Goal: Navigation & Orientation: Find specific page/section

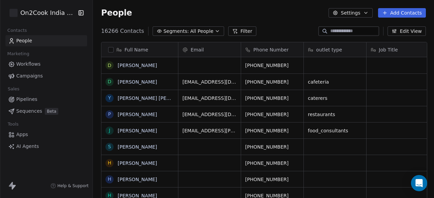
scroll to position [169, 337]
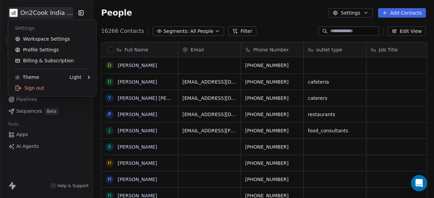
click at [44, 12] on html "On2Cook India Pvt. Ltd. Contacts People Marketing Workflows Campaigns Sales Pip…" at bounding box center [217, 99] width 434 height 198
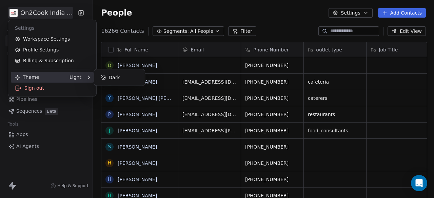
click at [75, 76] on div "Light" at bounding box center [76, 77] width 12 height 7
click at [114, 81] on div "Dark" at bounding box center [119, 77] width 45 height 11
click at [120, 76] on div "Light" at bounding box center [119, 77] width 45 height 11
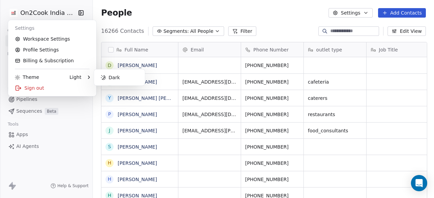
click at [72, 144] on html "On2Cook India Pvt. Ltd. Contacts People Marketing Workflows Campaigns Sales Pip…" at bounding box center [217, 99] width 434 height 198
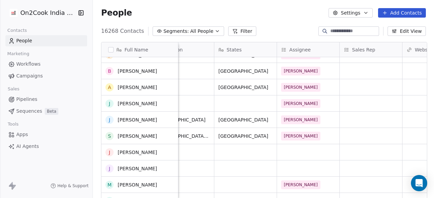
scroll to position [613, 0]
